Goal: Transaction & Acquisition: Purchase product/service

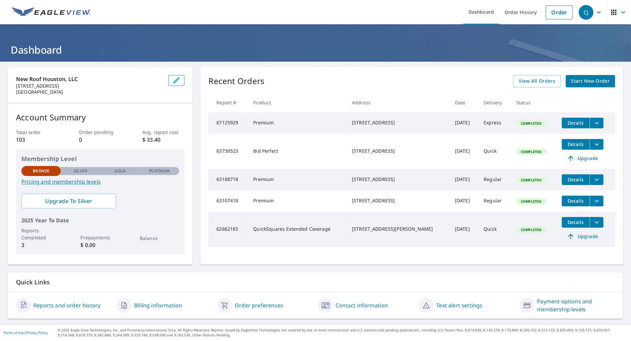
click at [586, 82] on span "Start New Order" at bounding box center [590, 81] width 39 height 8
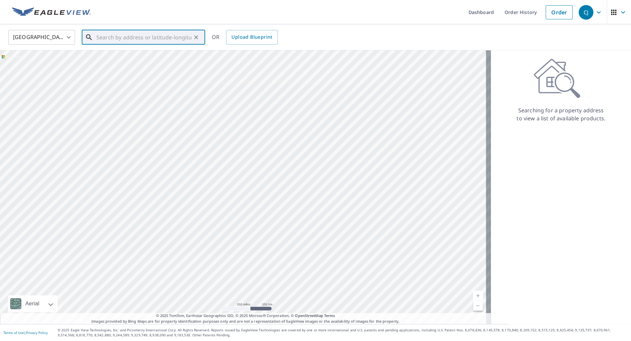
click at [118, 37] on input "text" at bounding box center [143, 37] width 95 height 19
type input "983 bouy, [GEOGRAPHIC_DATA]"
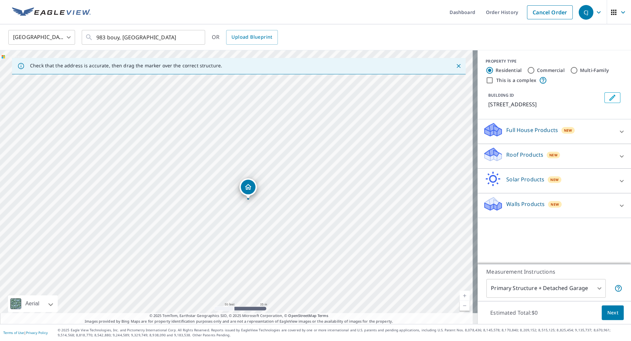
drag, startPoint x: 383, startPoint y: 214, endPoint x: 181, endPoint y: 197, distance: 202.6
click at [181, 197] on div "[STREET_ADDRESS]" at bounding box center [239, 187] width 478 height 274
drag, startPoint x: 260, startPoint y: 214, endPoint x: 209, endPoint y: 203, distance: 52.5
click at [209, 203] on div "[STREET_ADDRESS]" at bounding box center [239, 187] width 478 height 274
click at [618, 155] on icon at bounding box center [622, 157] width 8 height 8
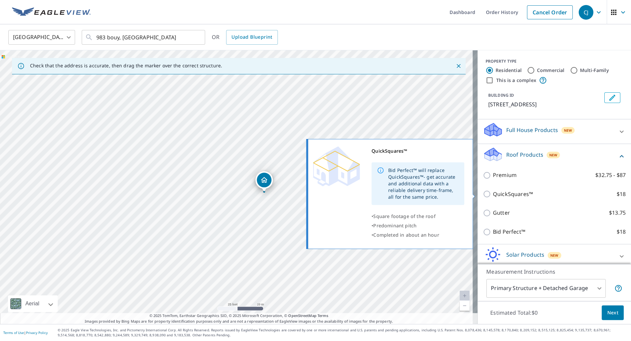
click at [483, 194] on input "QuickSquares™ $18" at bounding box center [488, 194] width 10 height 8
checkbox input "true"
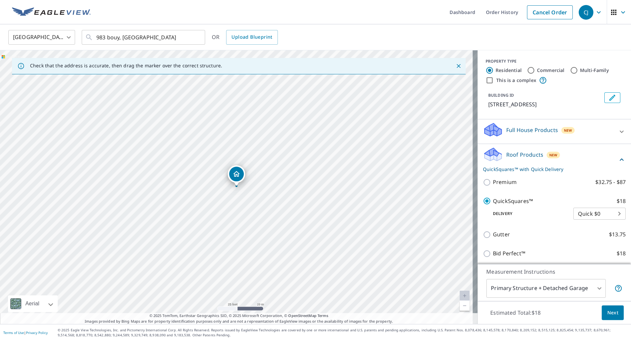
click at [612, 315] on span "Next" at bounding box center [612, 313] width 11 height 8
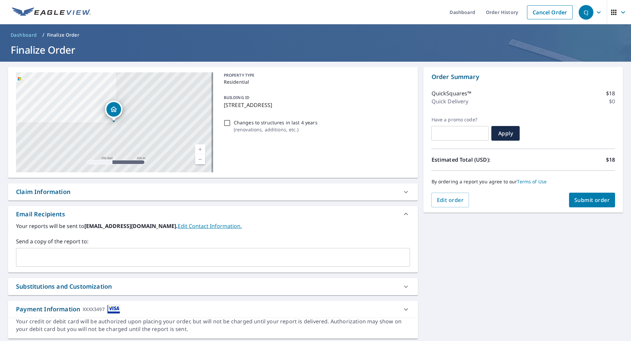
click at [84, 254] on input "text" at bounding box center [208, 257] width 378 height 13
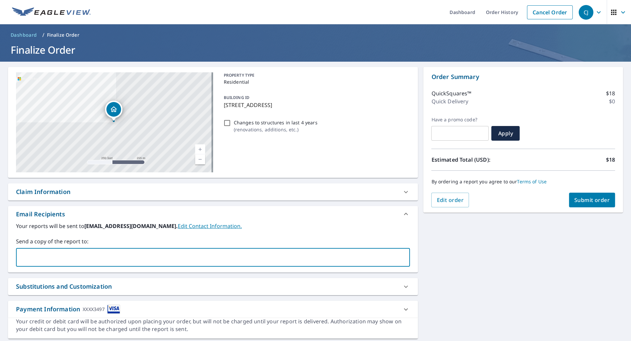
type input "[EMAIL_ADDRESS][DOMAIN_NAME]"
click at [494, 258] on div "**********" at bounding box center [315, 203] width 631 height 283
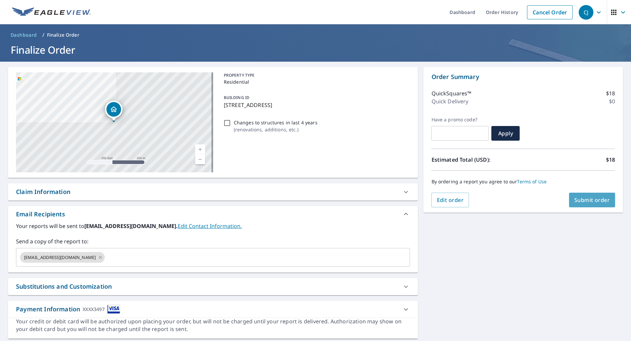
click at [589, 200] on span "Submit order" at bounding box center [593, 200] width 36 height 7
